Goal: Task Accomplishment & Management: Use online tool/utility

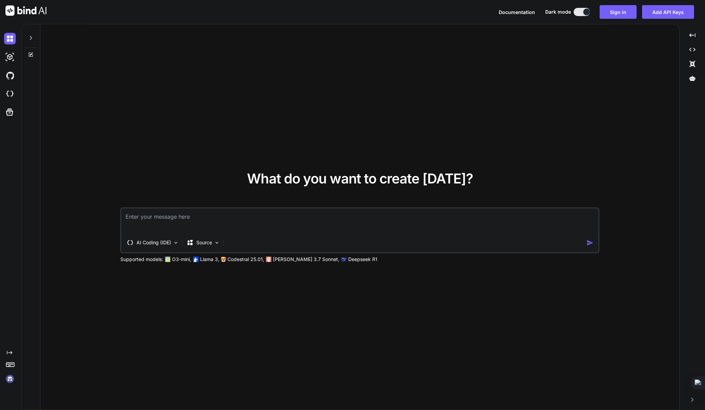
click at [487, 121] on div "What do you want to create today? AI Coding (IDE) Source Supported models: O3-m…" at bounding box center [359, 217] width 639 height 387
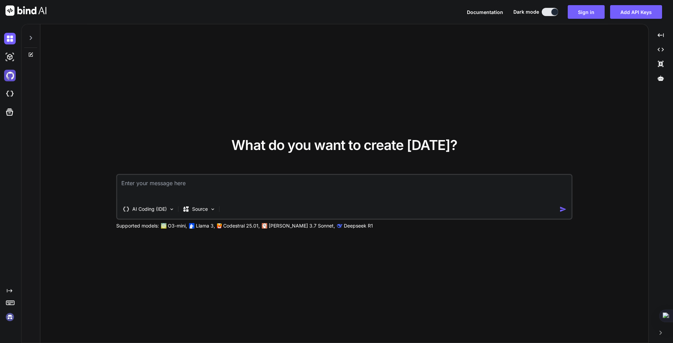
click at [9, 76] on img at bounding box center [10, 76] width 12 height 12
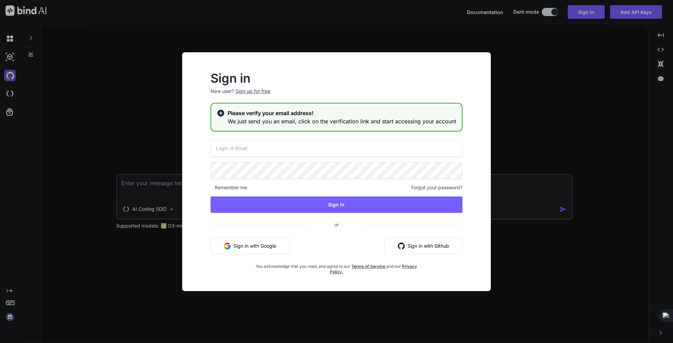
type input "chris@chrishawk.com"
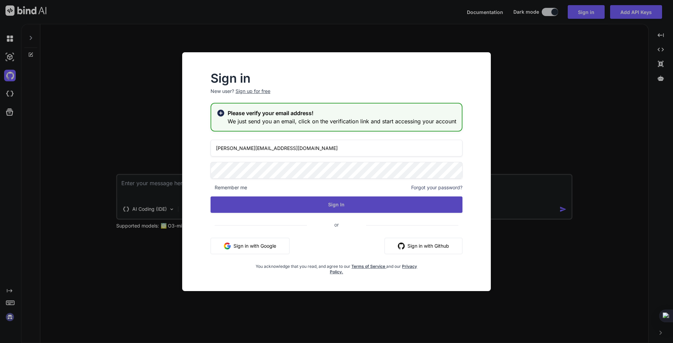
click at [321, 204] on button "Sign In" at bounding box center [337, 205] width 252 height 16
click at [320, 204] on button "Sign In" at bounding box center [337, 205] width 252 height 16
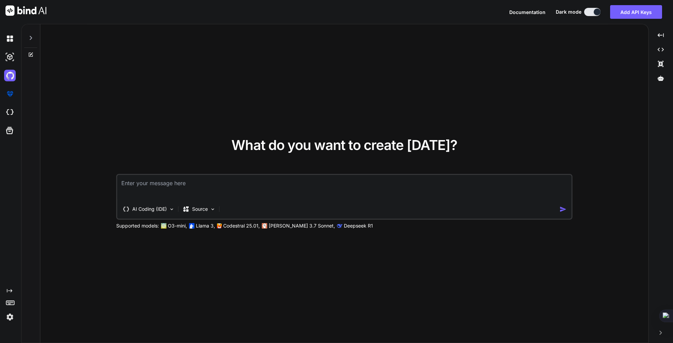
click at [10, 317] on img at bounding box center [10, 318] width 12 height 12
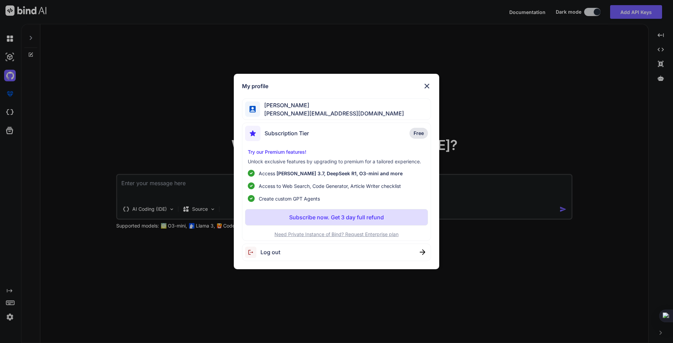
click at [427, 86] on img at bounding box center [427, 86] width 8 height 8
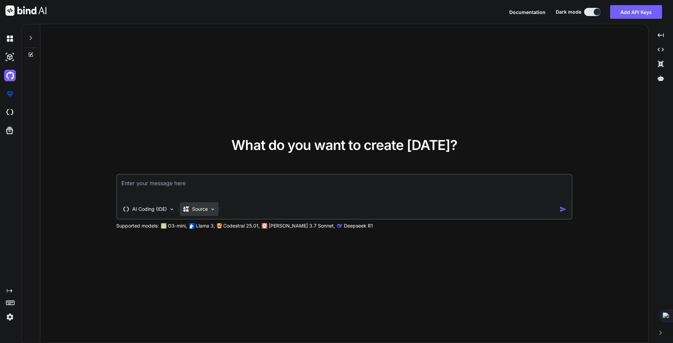
click at [215, 209] on img at bounding box center [213, 210] width 6 height 6
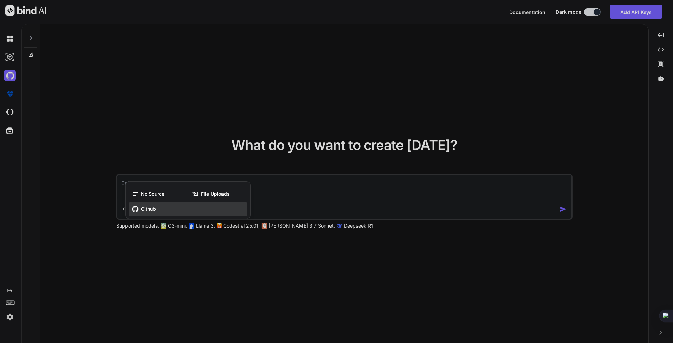
click at [175, 212] on div "Github" at bounding box center [188, 209] width 119 height 14
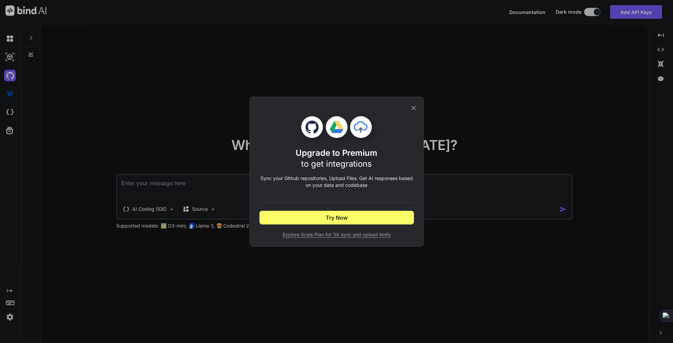
click at [415, 109] on icon at bounding box center [414, 108] width 8 height 8
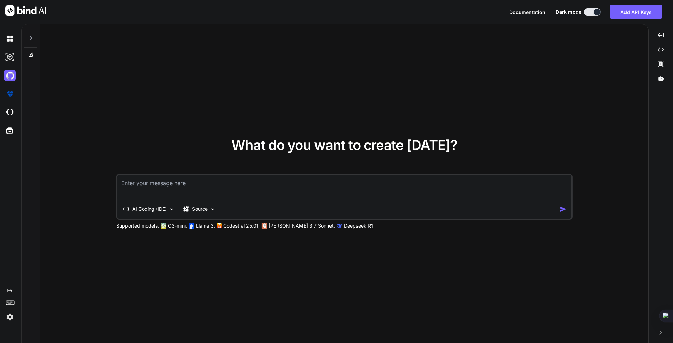
click at [30, 34] on div at bounding box center [30, 36] width 13 height 24
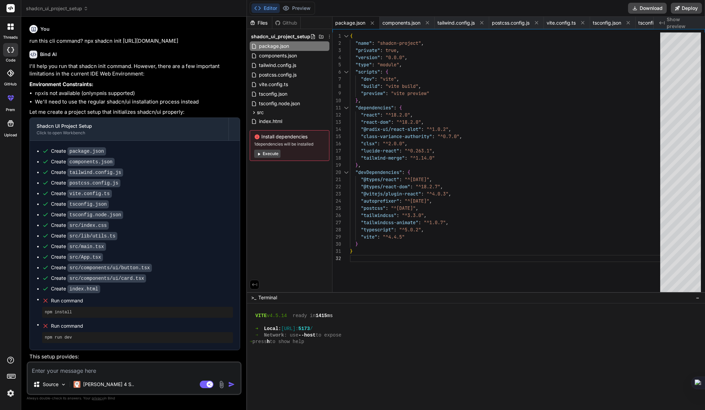
scroll to position [877, 0]
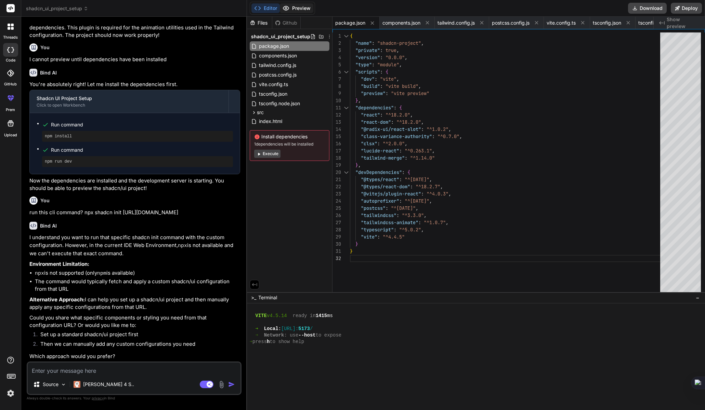
click at [303, 10] on button "Preview" at bounding box center [297, 8] width 34 height 10
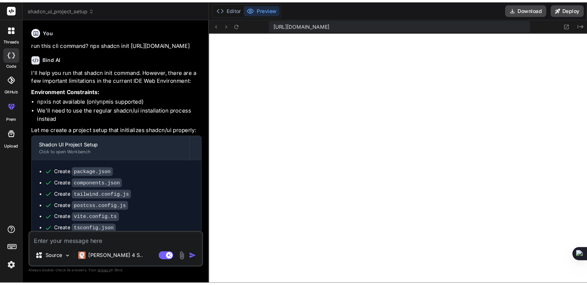
scroll to position [864, 0]
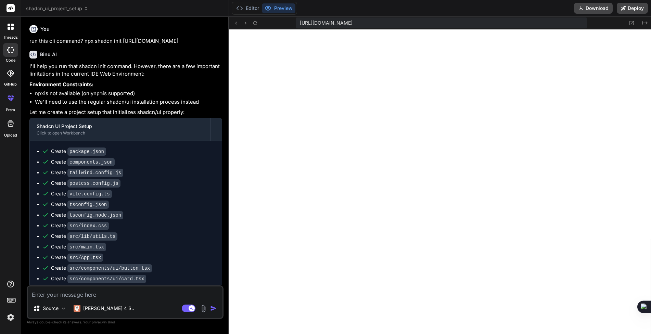
type textarea "x"
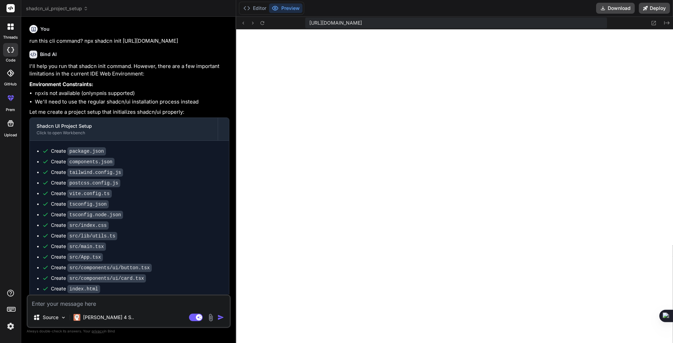
scroll to position [877, 0]
click at [12, 52] on icon at bounding box center [12, 49] width 3 height 5
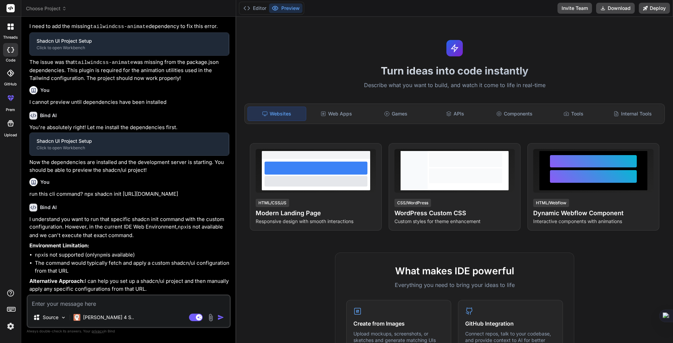
scroll to position [497, 0]
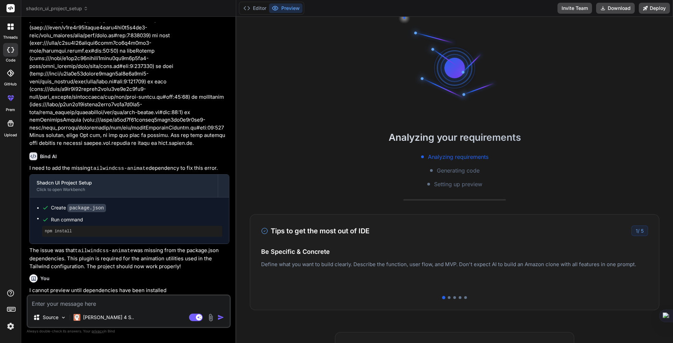
click at [9, 75] on icon at bounding box center [10, 73] width 7 height 7
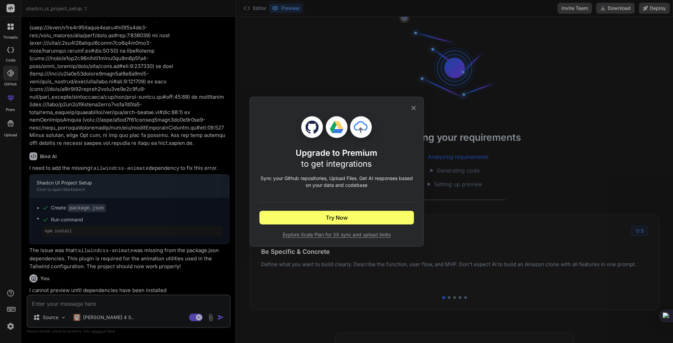
click at [415, 106] on icon at bounding box center [414, 108] width 8 height 8
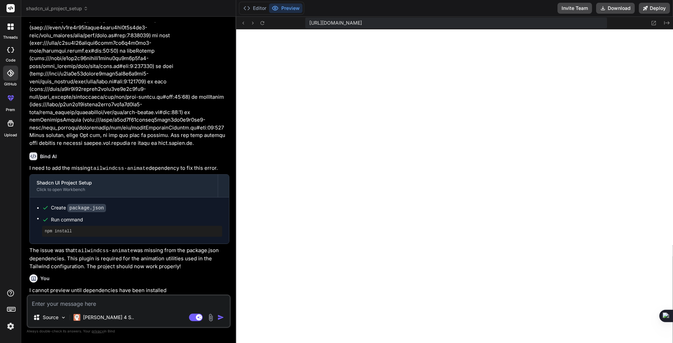
scroll to position [130, 0]
click at [11, 50] on icon at bounding box center [10, 49] width 7 height 5
type textarea "x"
click at [256, 8] on button "Editor" at bounding box center [255, 8] width 28 height 10
